Goal: Task Accomplishment & Management: Manage account settings

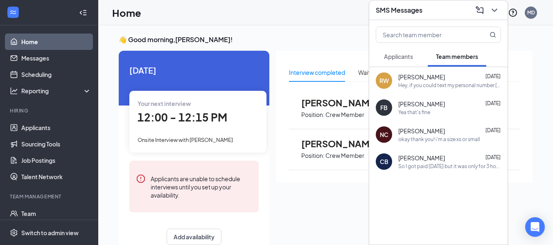
click at [337, 26] on div "👋 Good morning, [PERSON_NAME] ! [DATE] Your next interview 12:00 - 12:15 PM Ons…" at bounding box center [325, 143] width 455 height 237
click at [491, 9] on icon "ChevronDown" at bounding box center [495, 10] width 10 height 10
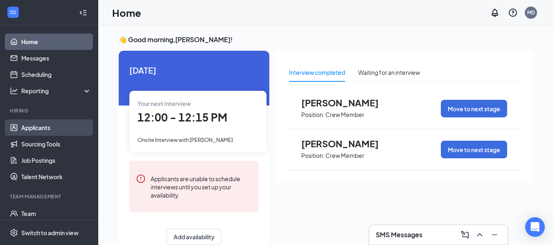
click at [48, 126] on link "Applicants" at bounding box center [56, 128] width 70 height 16
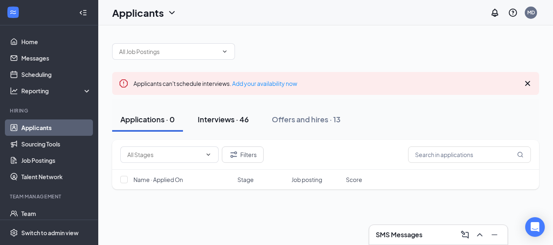
click at [233, 119] on div "Interviews · 46" at bounding box center [223, 119] width 51 height 10
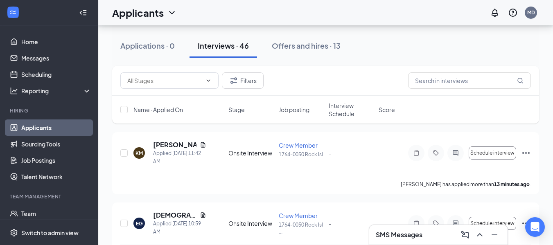
scroll to position [64, 0]
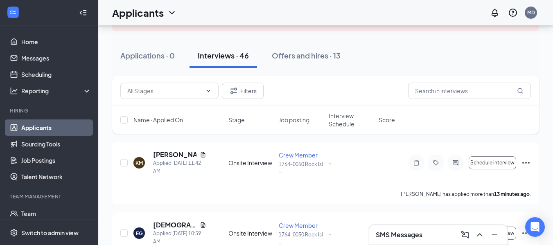
click at [342, 119] on span "Interview Schedule" at bounding box center [351, 120] width 45 height 16
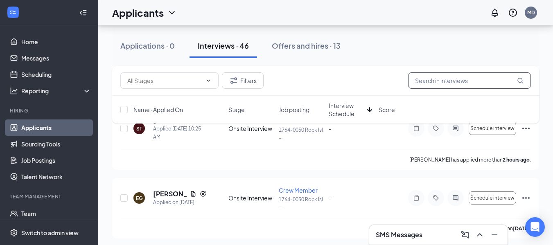
scroll to position [1218, 0]
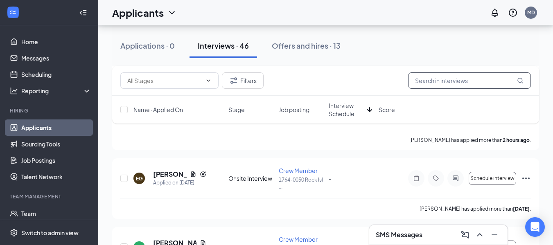
click at [449, 80] on input "text" at bounding box center [469, 80] width 123 height 16
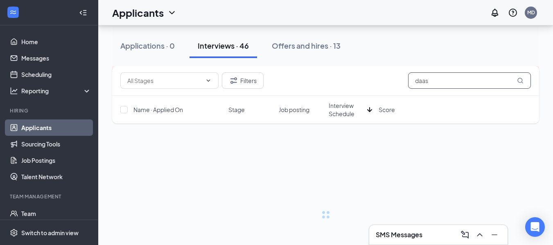
scroll to position [12, 0]
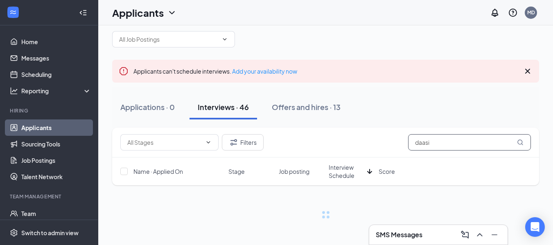
type input "daasia"
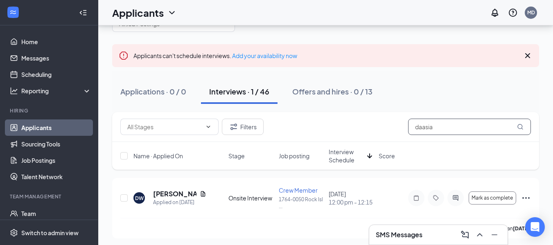
scroll to position [32, 0]
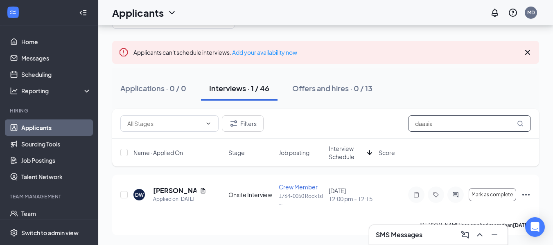
drag, startPoint x: 440, startPoint y: 122, endPoint x: 393, endPoint y: 122, distance: 47.5
click at [393, 122] on div "Filters daasia" at bounding box center [325, 123] width 411 height 16
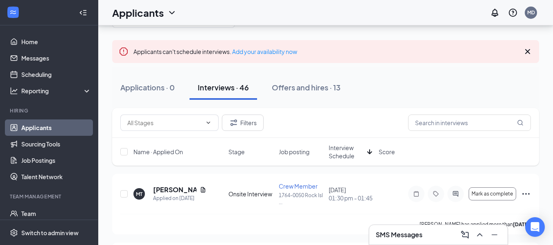
click at [350, 154] on span "Interview Schedule" at bounding box center [346, 152] width 35 height 16
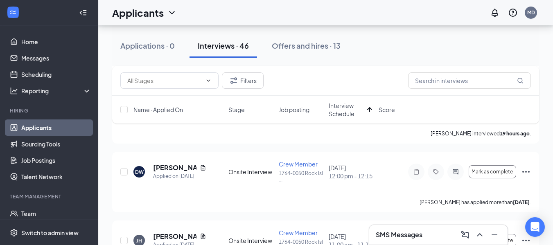
scroll to position [216, 0]
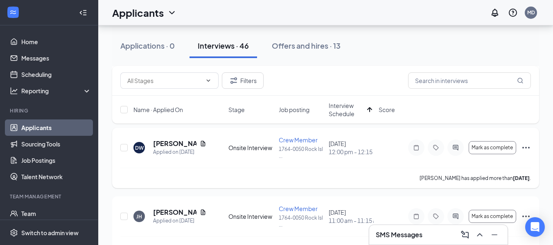
click at [525, 146] on icon "Ellipses" at bounding box center [526, 148] width 10 height 10
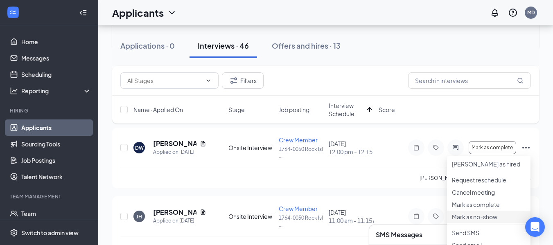
click at [489, 221] on p "Mark as no-show" at bounding box center [489, 217] width 74 height 8
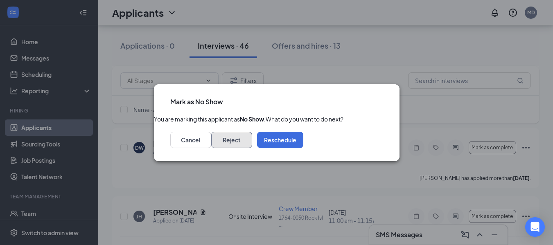
click at [252, 148] on button "Reject" at bounding box center [231, 140] width 41 height 16
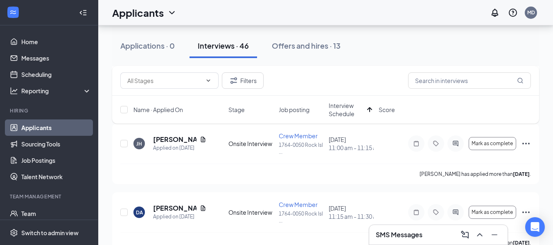
scroll to position [228, 0]
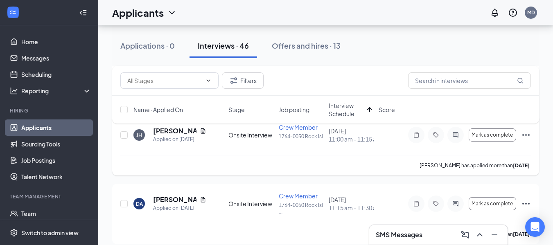
click at [525, 134] on icon "Ellipses" at bounding box center [526, 135] width 10 height 10
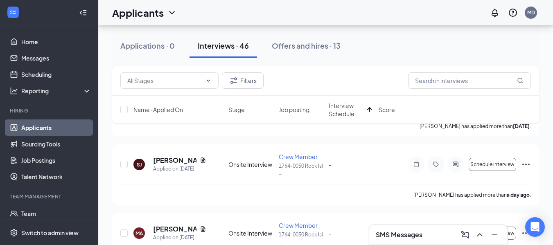
scroll to position [822, 0]
